Goal: Transaction & Acquisition: Purchase product/service

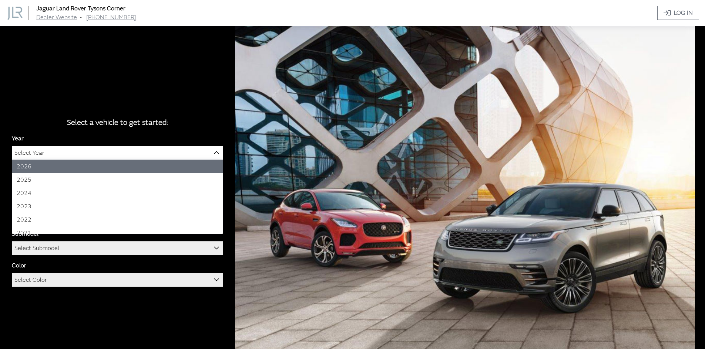
click at [101, 153] on span "Select Year" at bounding box center [117, 152] width 210 height 13
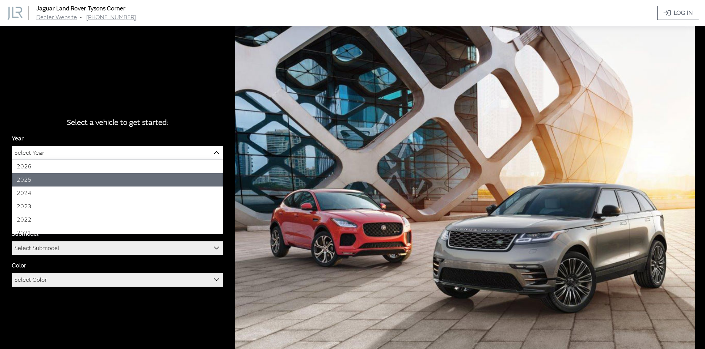
select select "43"
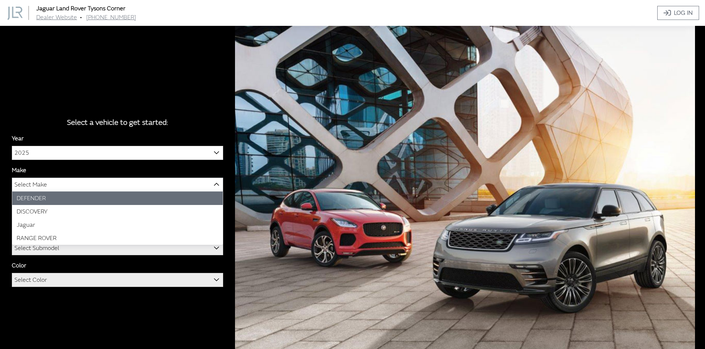
click at [69, 186] on span "Select Make" at bounding box center [117, 184] width 210 height 13
drag, startPoint x: 67, startPoint y: 211, endPoint x: 70, endPoint y: 200, distance: 11.0
select select "64"
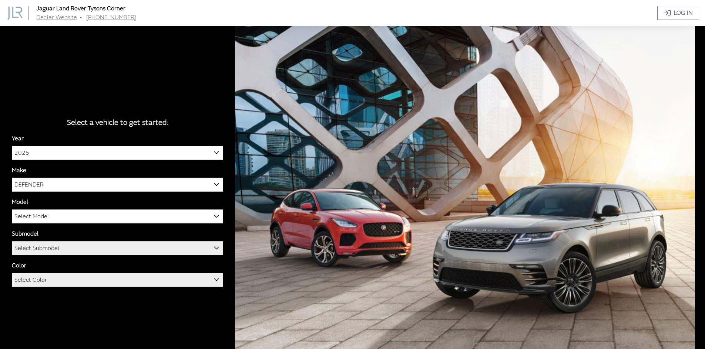
click at [67, 213] on span "Select Model" at bounding box center [117, 216] width 210 height 13
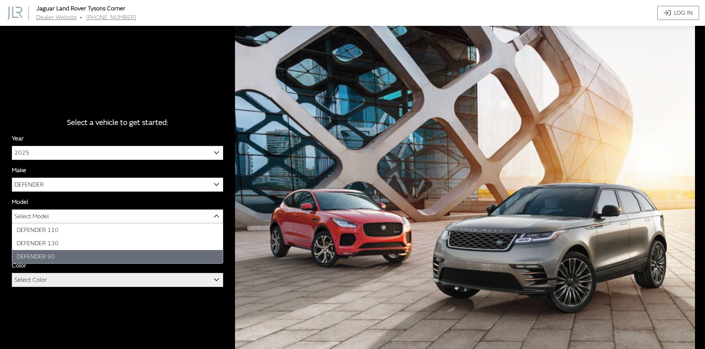
select select "1341"
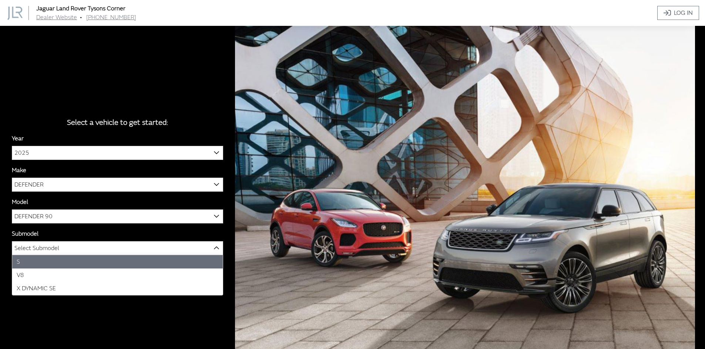
click at [72, 250] on span "Select Submodel" at bounding box center [117, 248] width 210 height 13
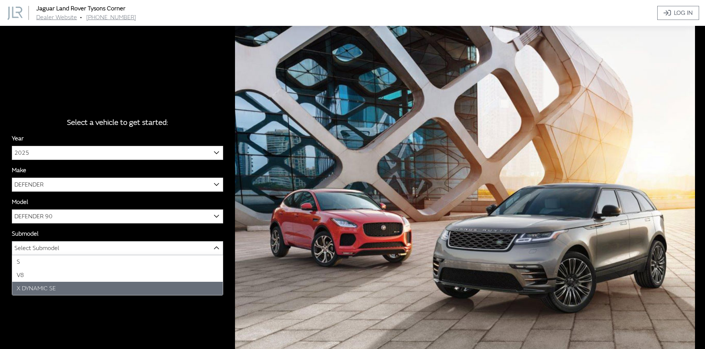
select select "4529"
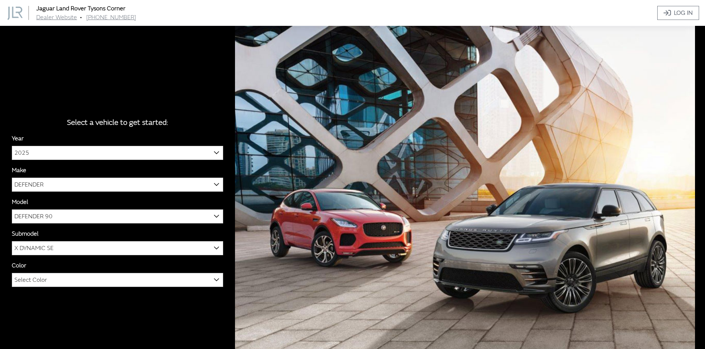
click at [80, 282] on span "Select Color" at bounding box center [117, 280] width 210 height 13
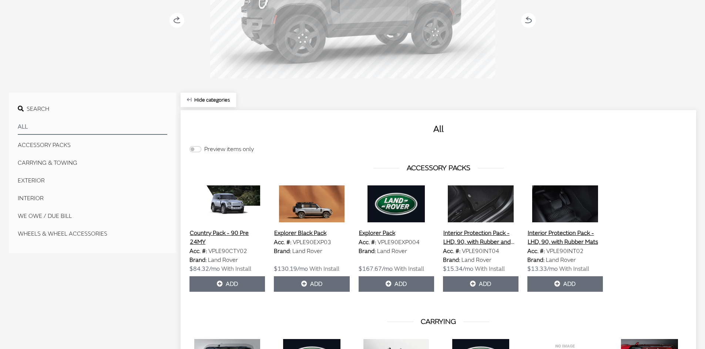
scroll to position [148, 0]
click at [31, 180] on button "EXTERIOR" at bounding box center [92, 181] width 149 height 15
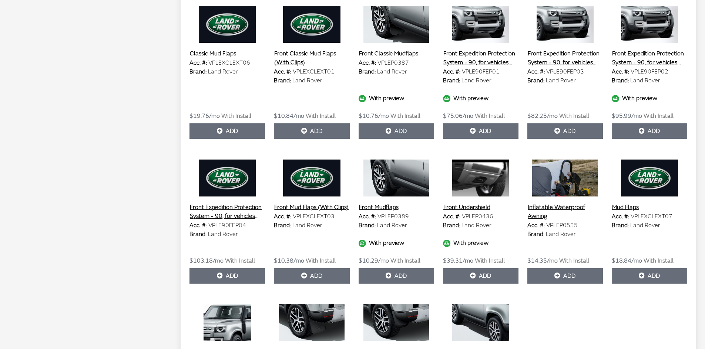
scroll to position [518, 0]
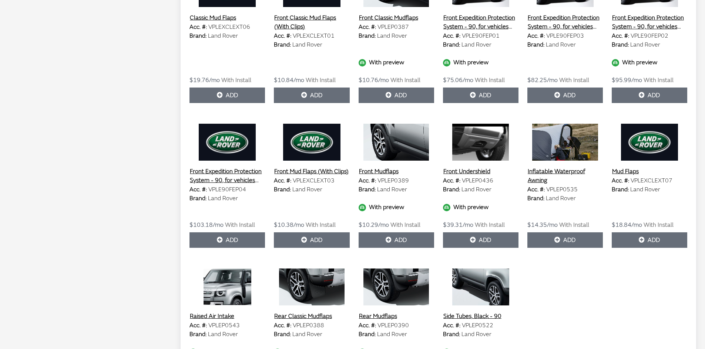
click at [324, 280] on img at bounding box center [311, 287] width 75 height 37
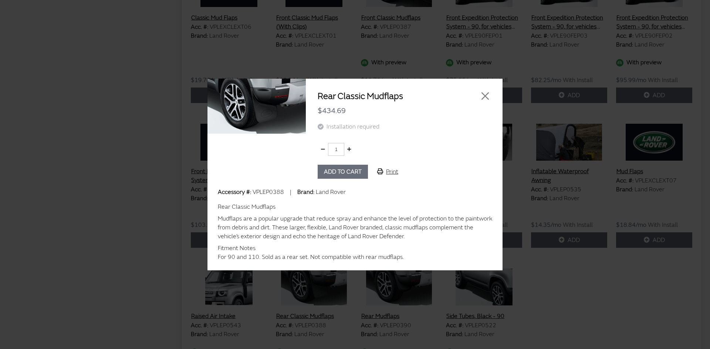
click at [342, 168] on button "Add to cart" at bounding box center [343, 172] width 50 height 14
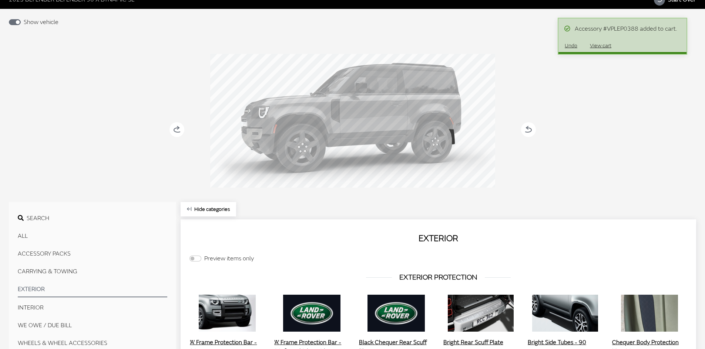
scroll to position [0, 0]
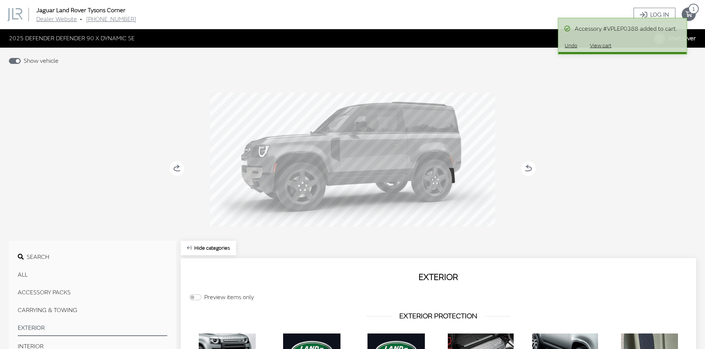
click at [524, 169] on icon at bounding box center [523, 169] width 5 height 6
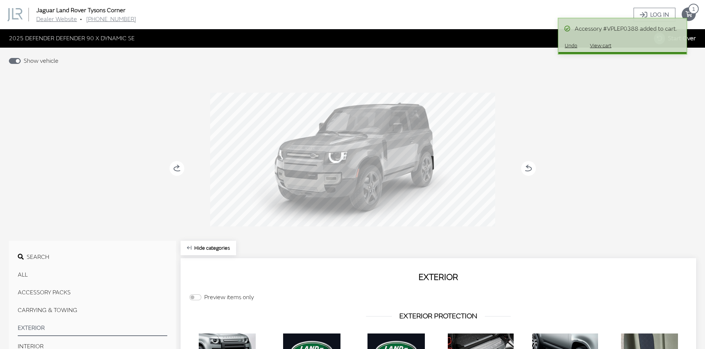
click at [524, 169] on icon at bounding box center [523, 169] width 5 height 6
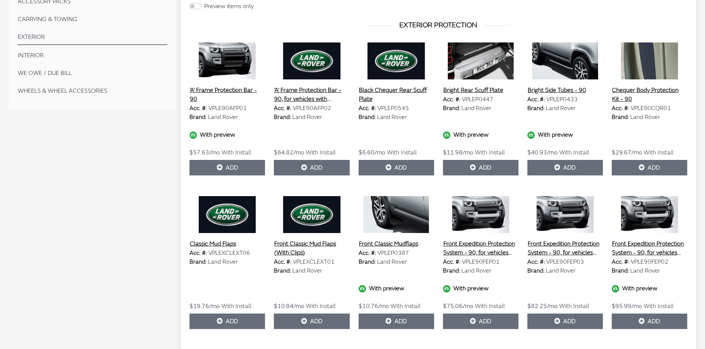
scroll to position [296, 0]
